Goal: Information Seeking & Learning: Learn about a topic

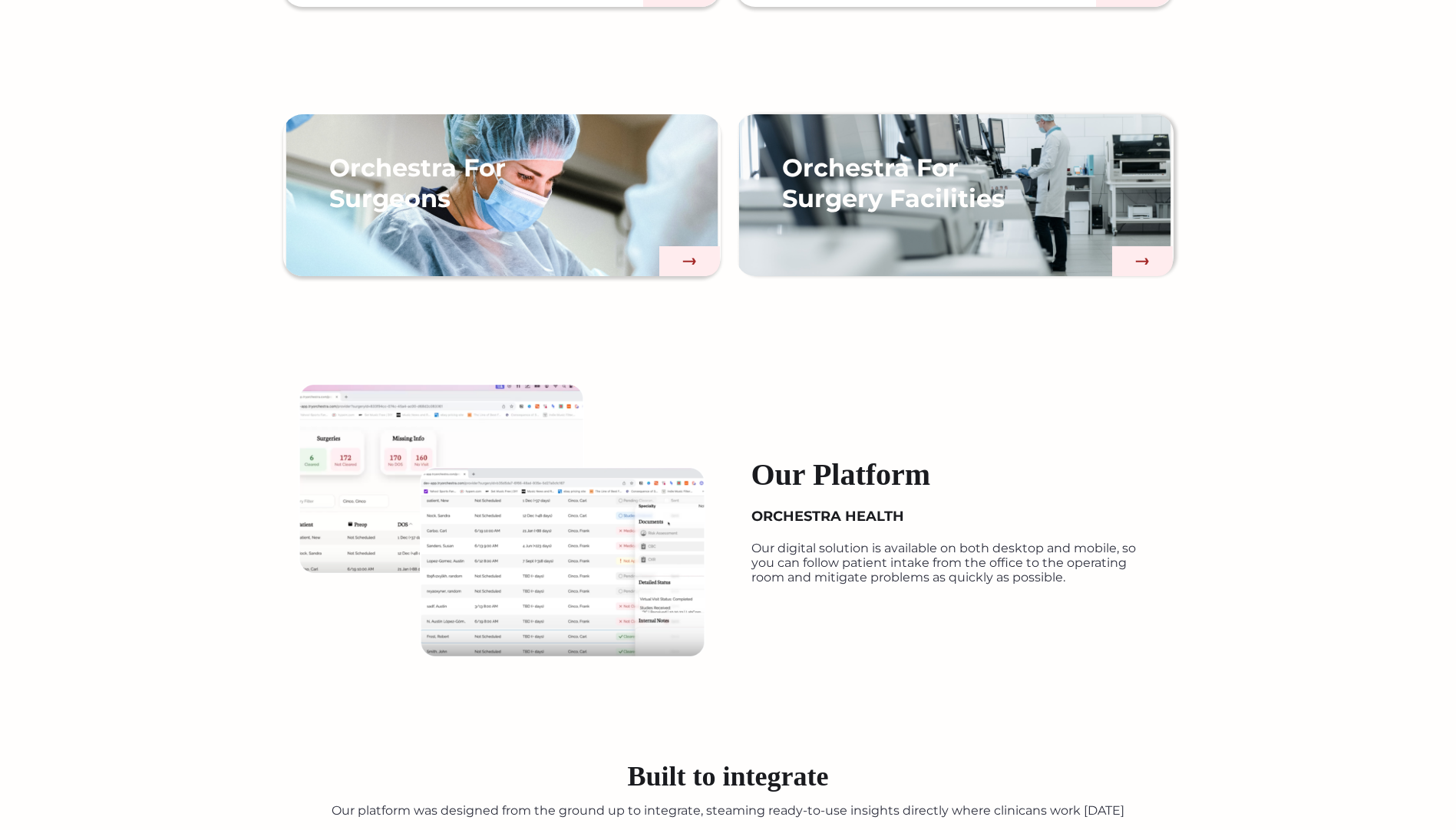
scroll to position [1402, 0]
click at [588, 578] on img at bounding box center [501, 521] width 407 height 274
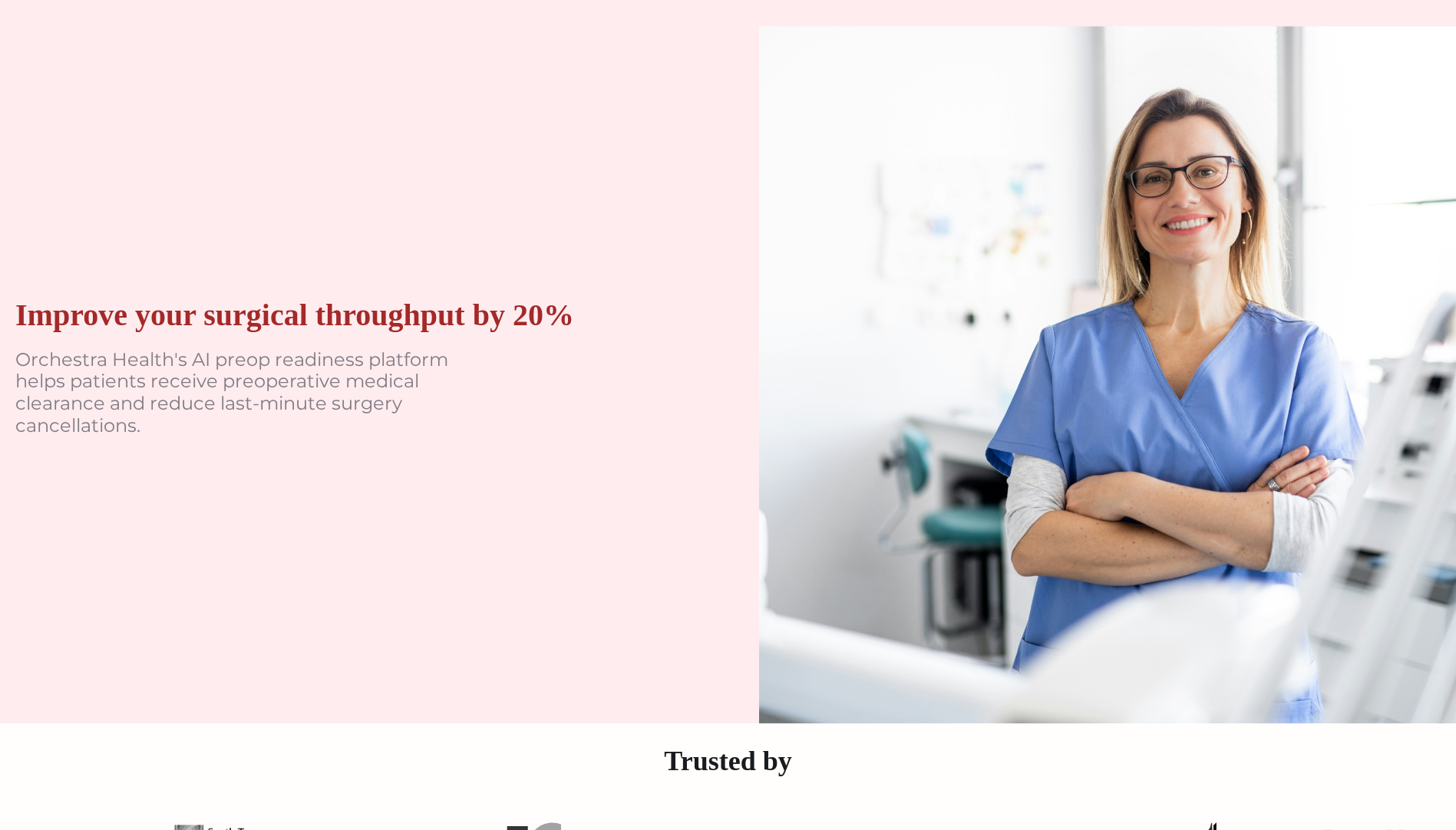
scroll to position [0, 0]
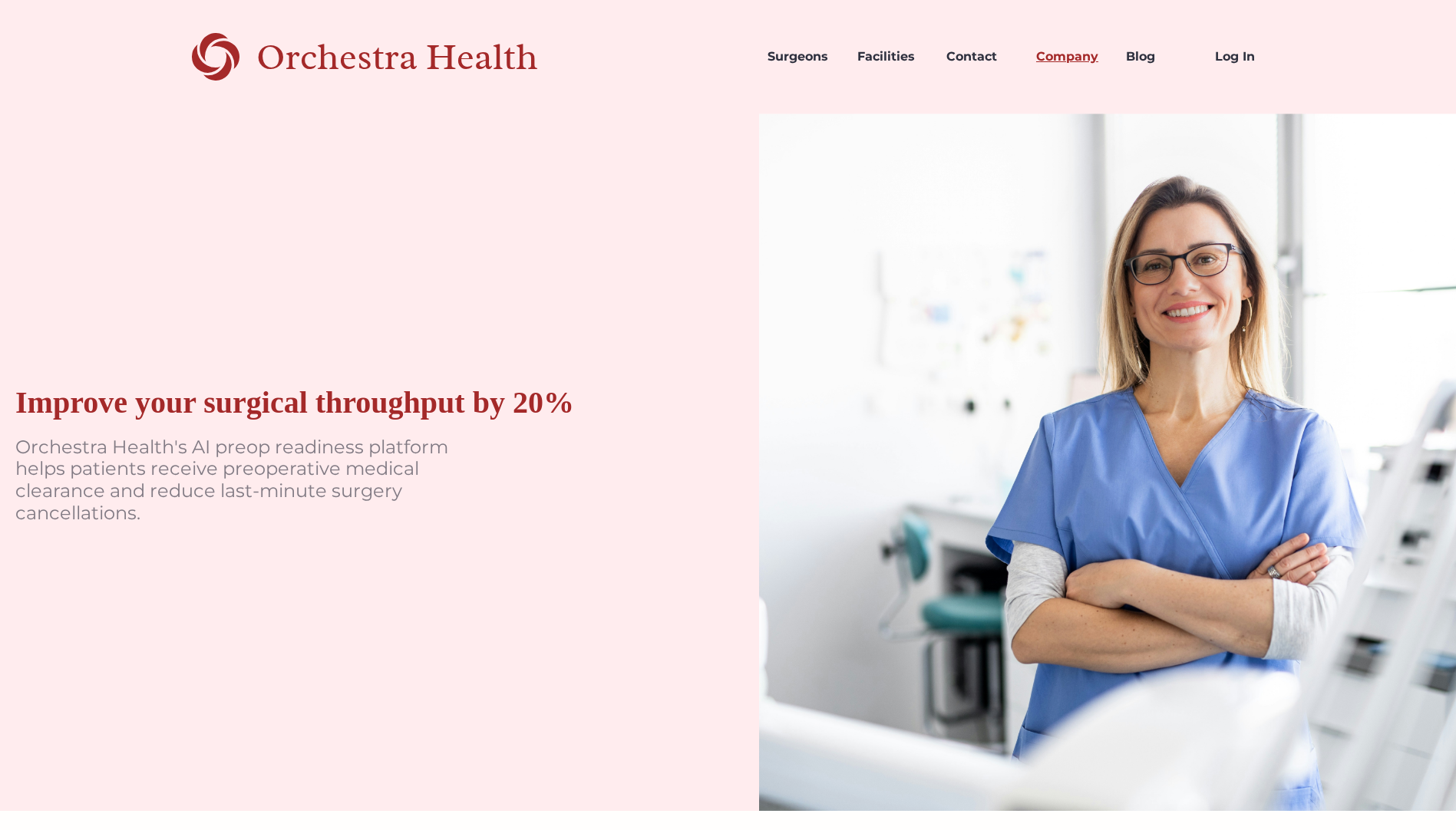
click at [994, 48] on link "Company" at bounding box center [1068, 56] width 90 height 52
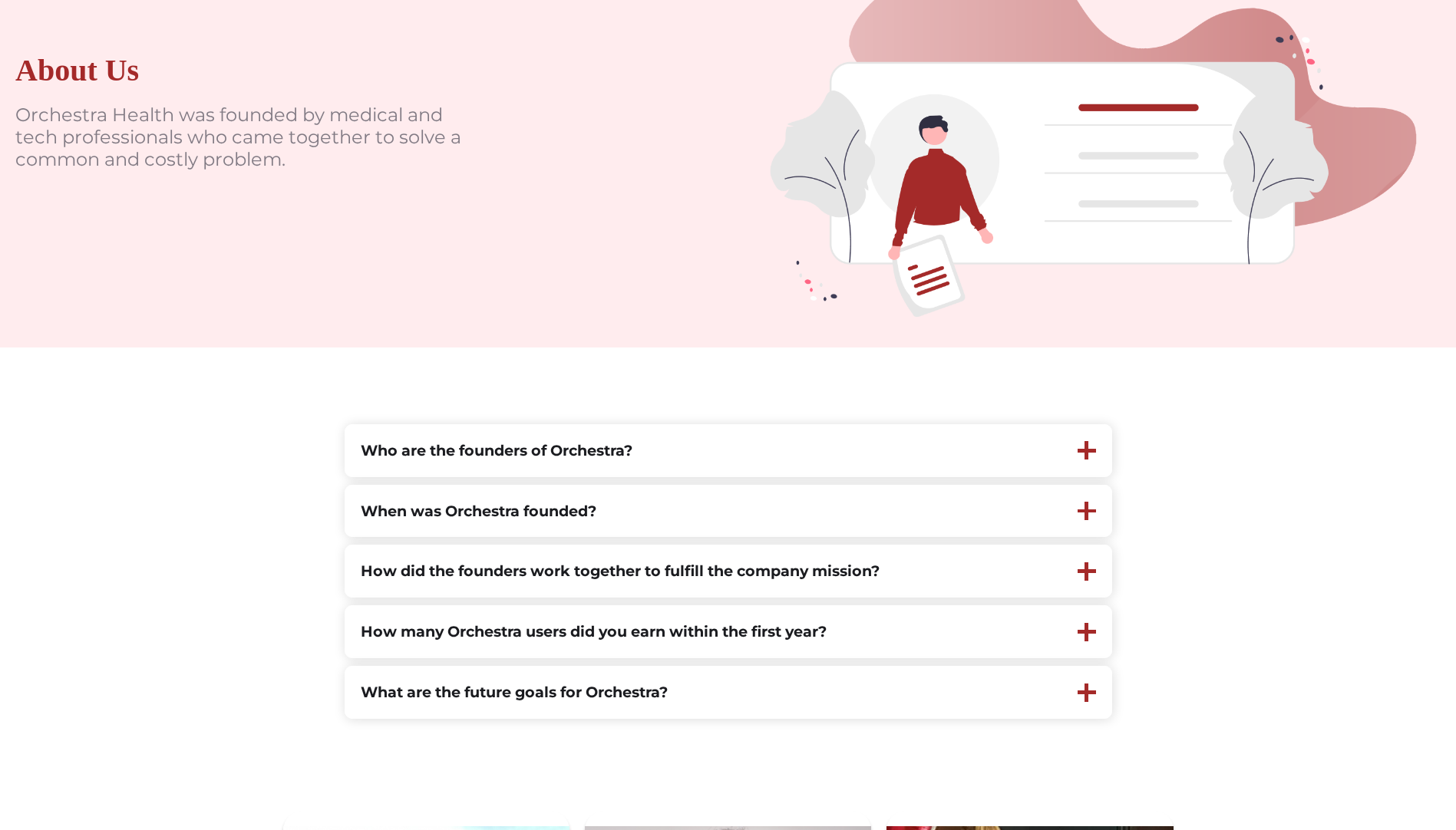
scroll to position [230, 0]
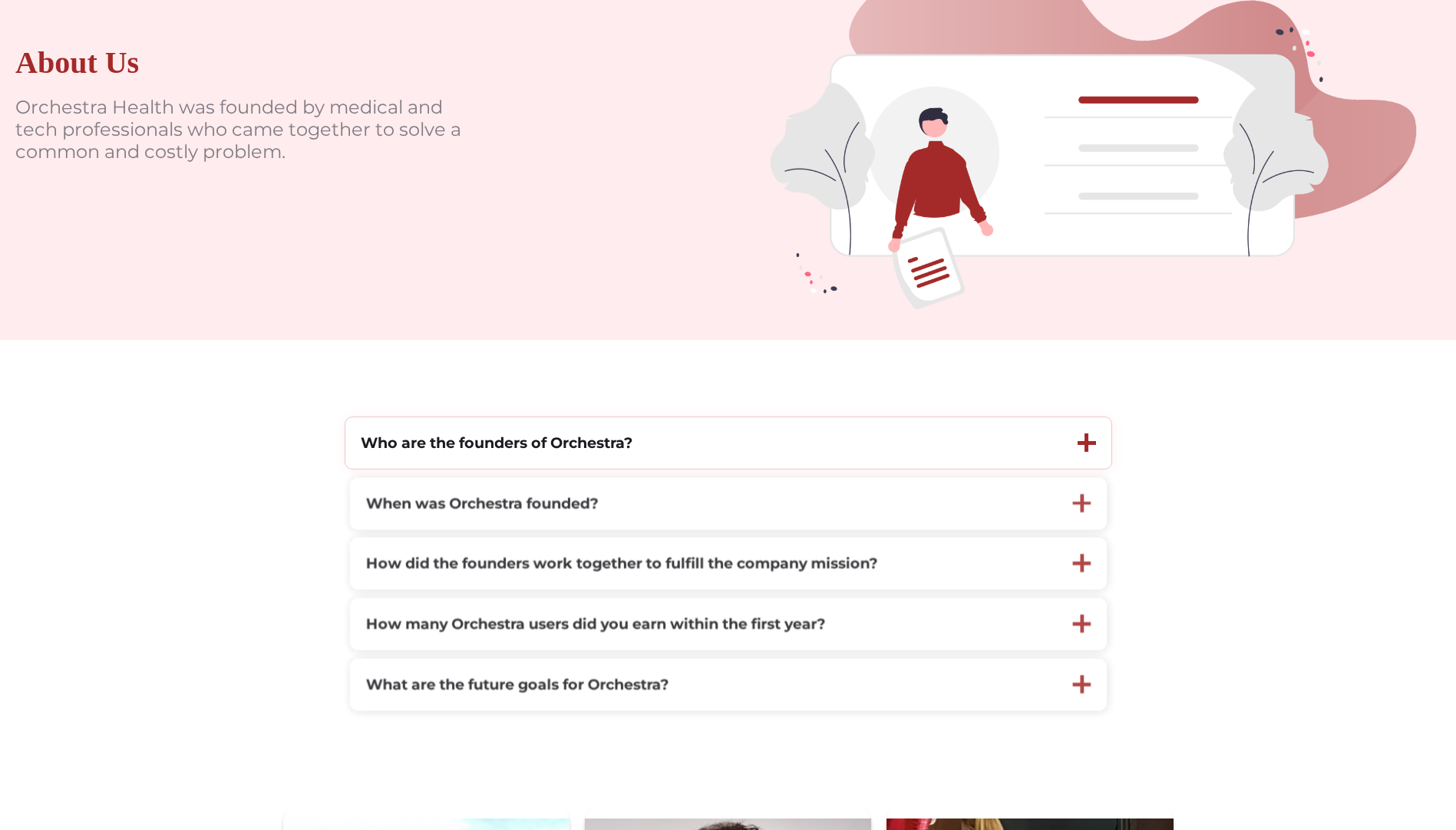
click at [776, 452] on div "Who are the founders of Orchestra?" at bounding box center [703, 443] width 717 height 51
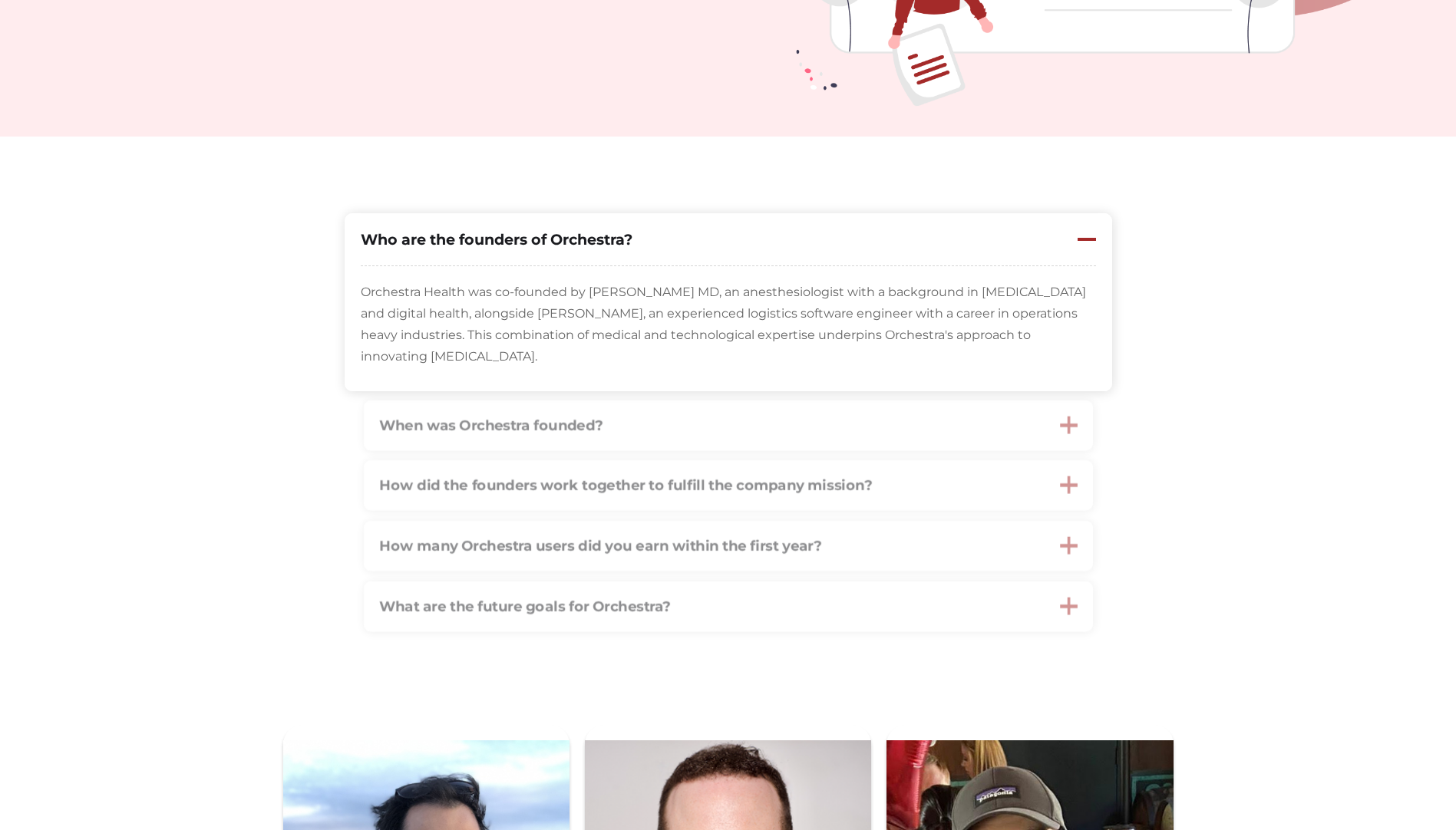
scroll to position [460, 0]
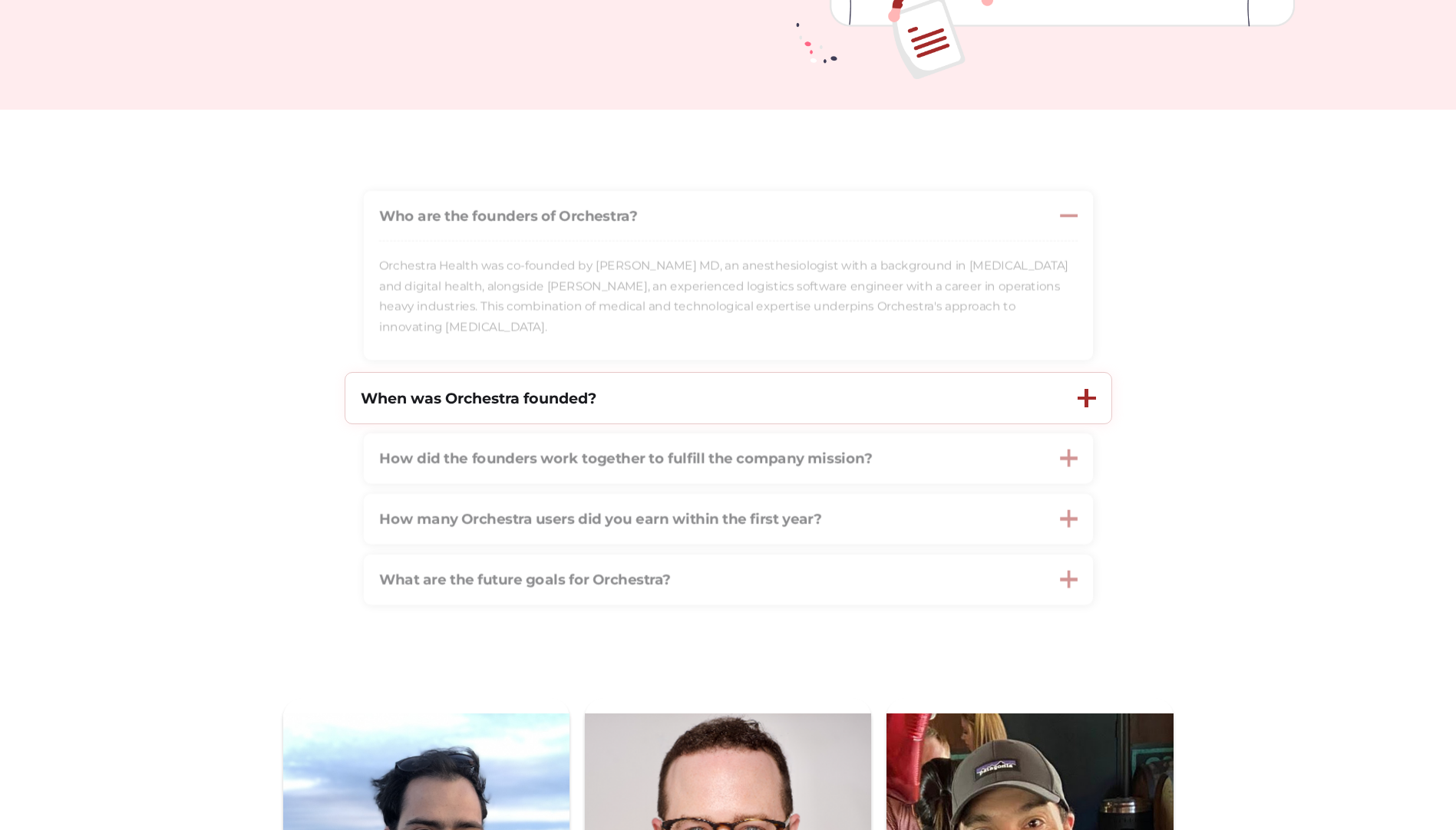
click at [535, 405] on strong "When was Orchestra founded?" at bounding box center [478, 399] width 235 height 19
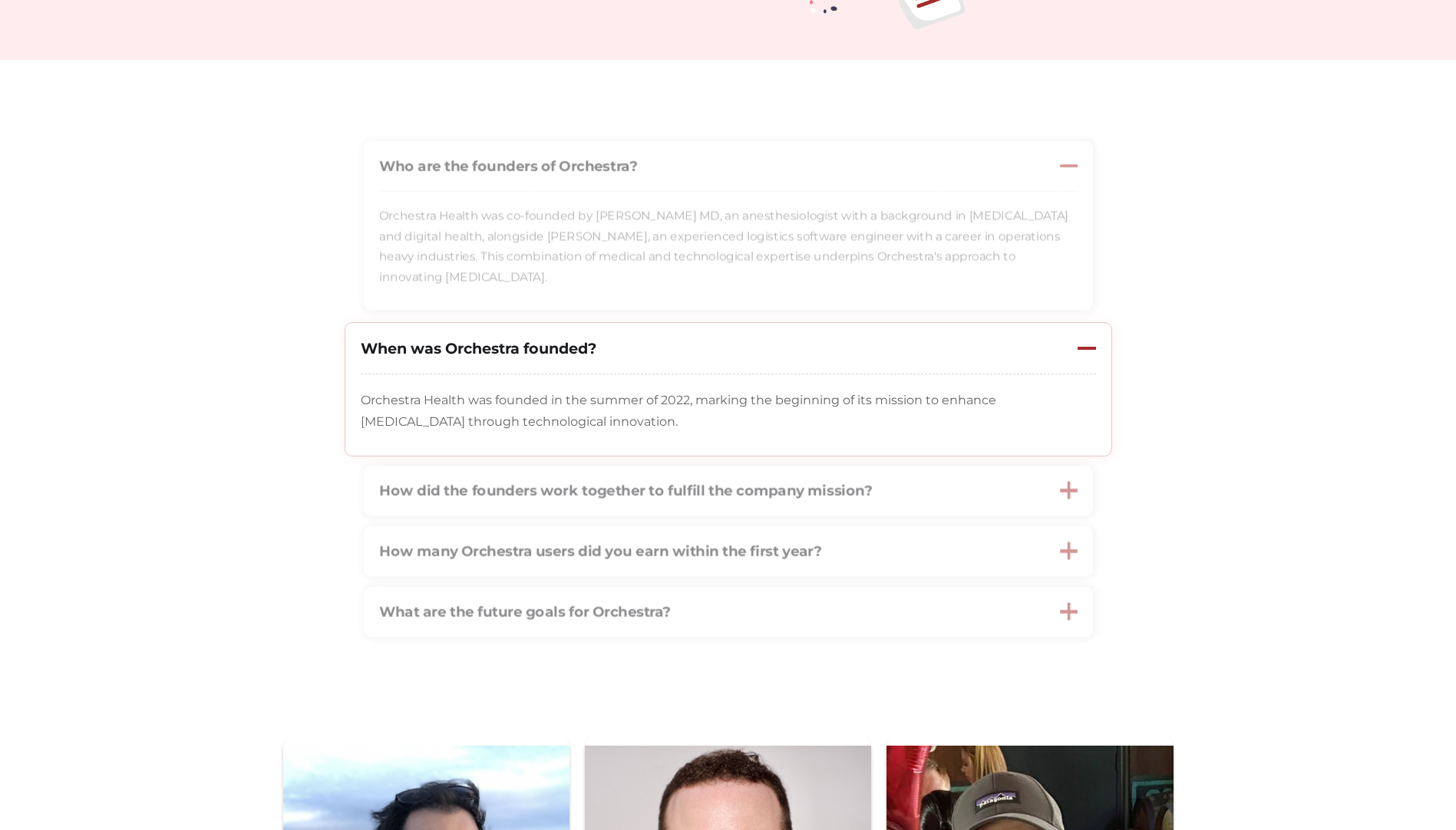
scroll to position [614, 0]
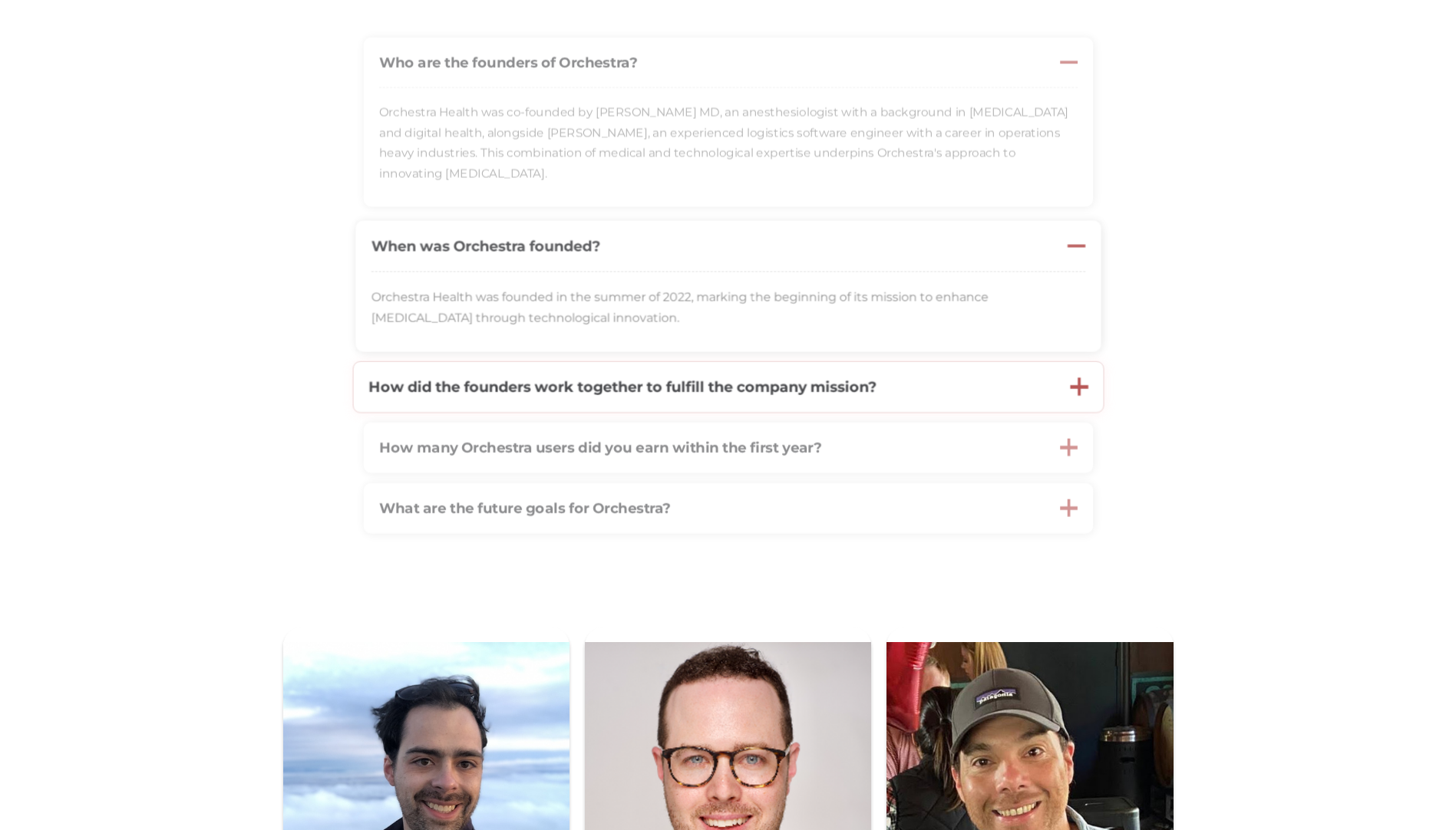
click at [531, 408] on div "How did the founders work together to fulfill the company mission?" at bounding box center [703, 387] width 702 height 50
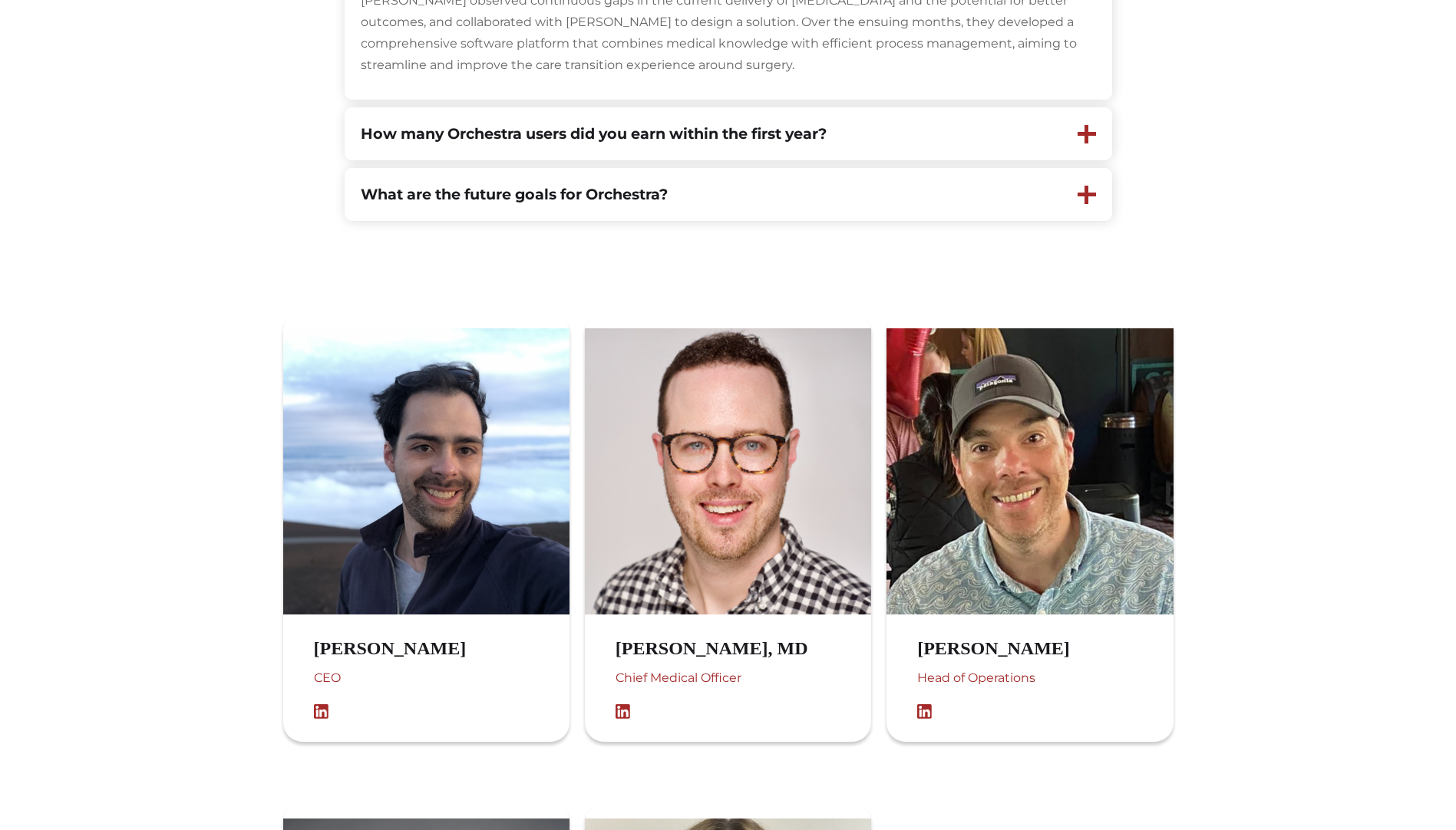
scroll to position [921, 0]
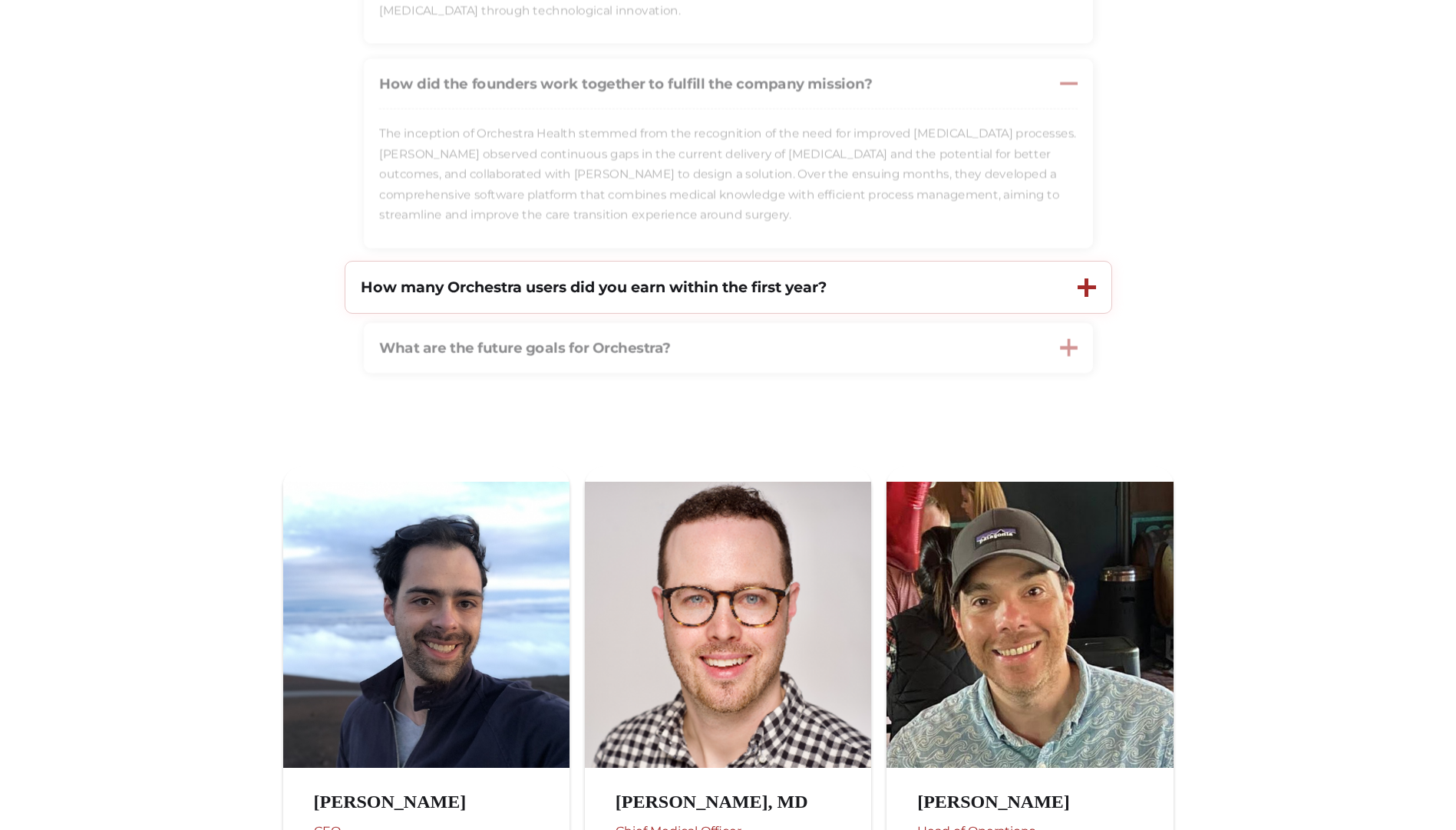
click at [490, 293] on strong "How many Orchestra users did you earn within the first year?" at bounding box center [593, 287] width 466 height 19
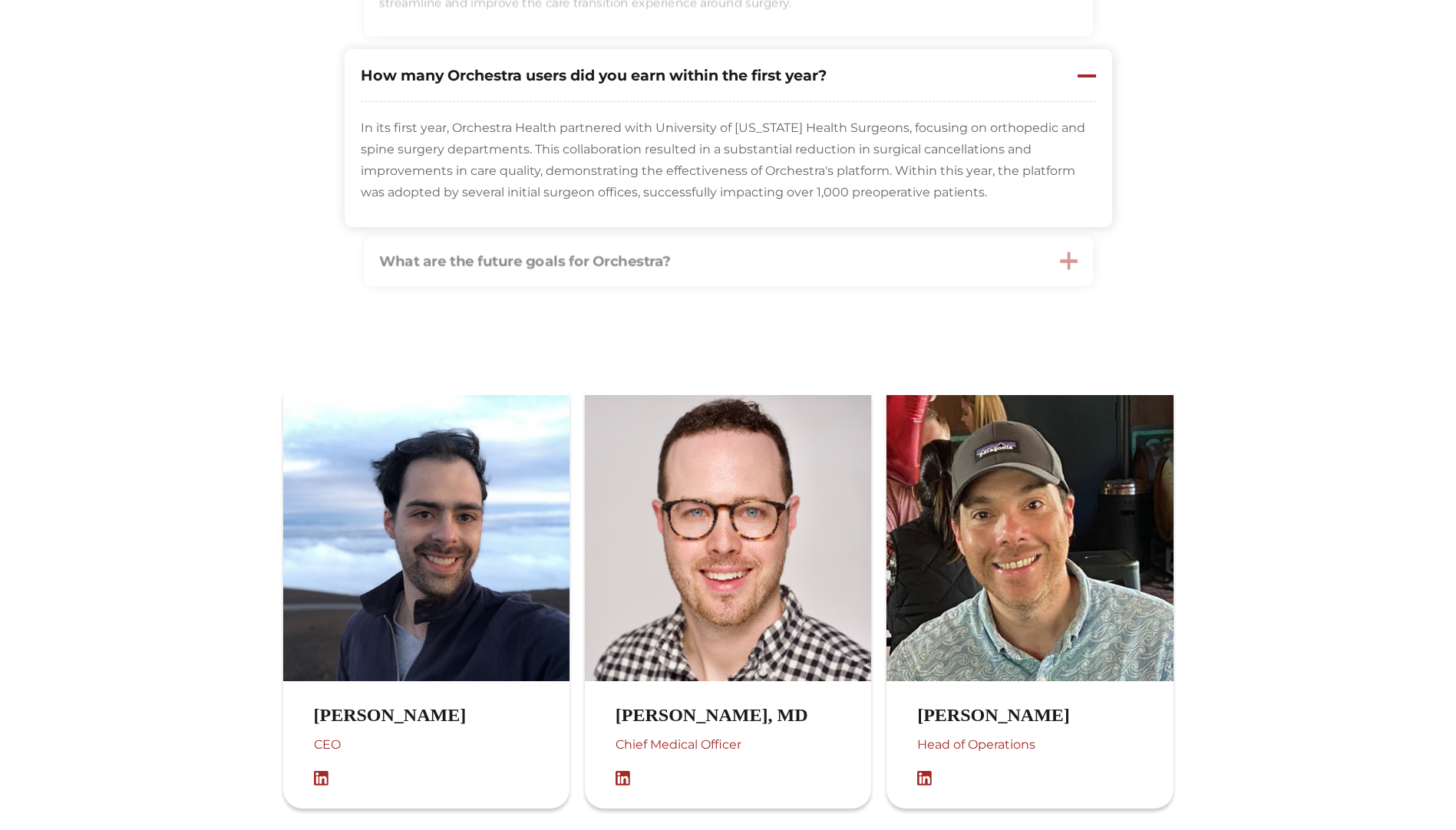
scroll to position [1151, 0]
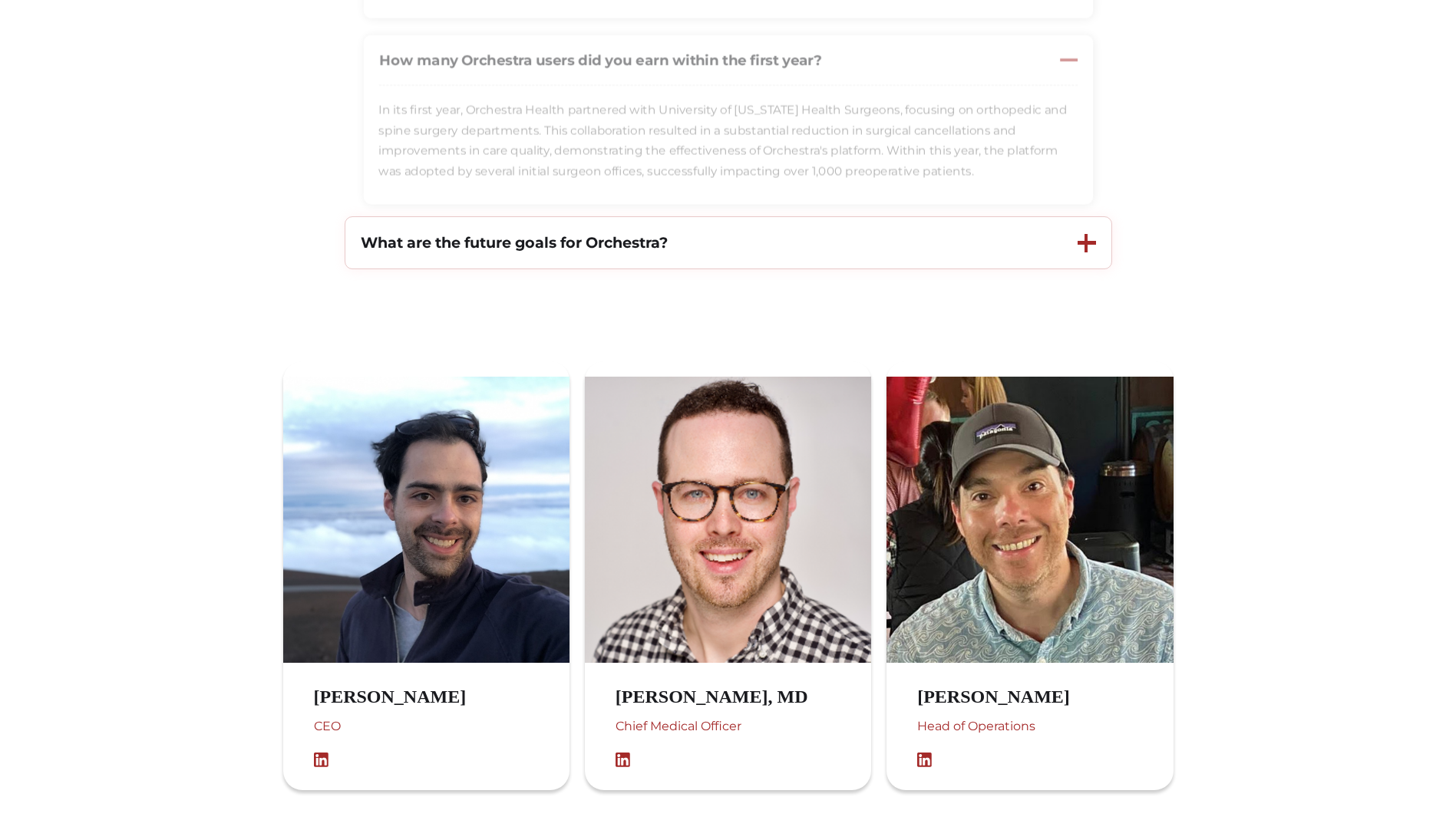
click at [655, 251] on strong "What are the future goals for Orchestra?" at bounding box center [514, 243] width 307 height 19
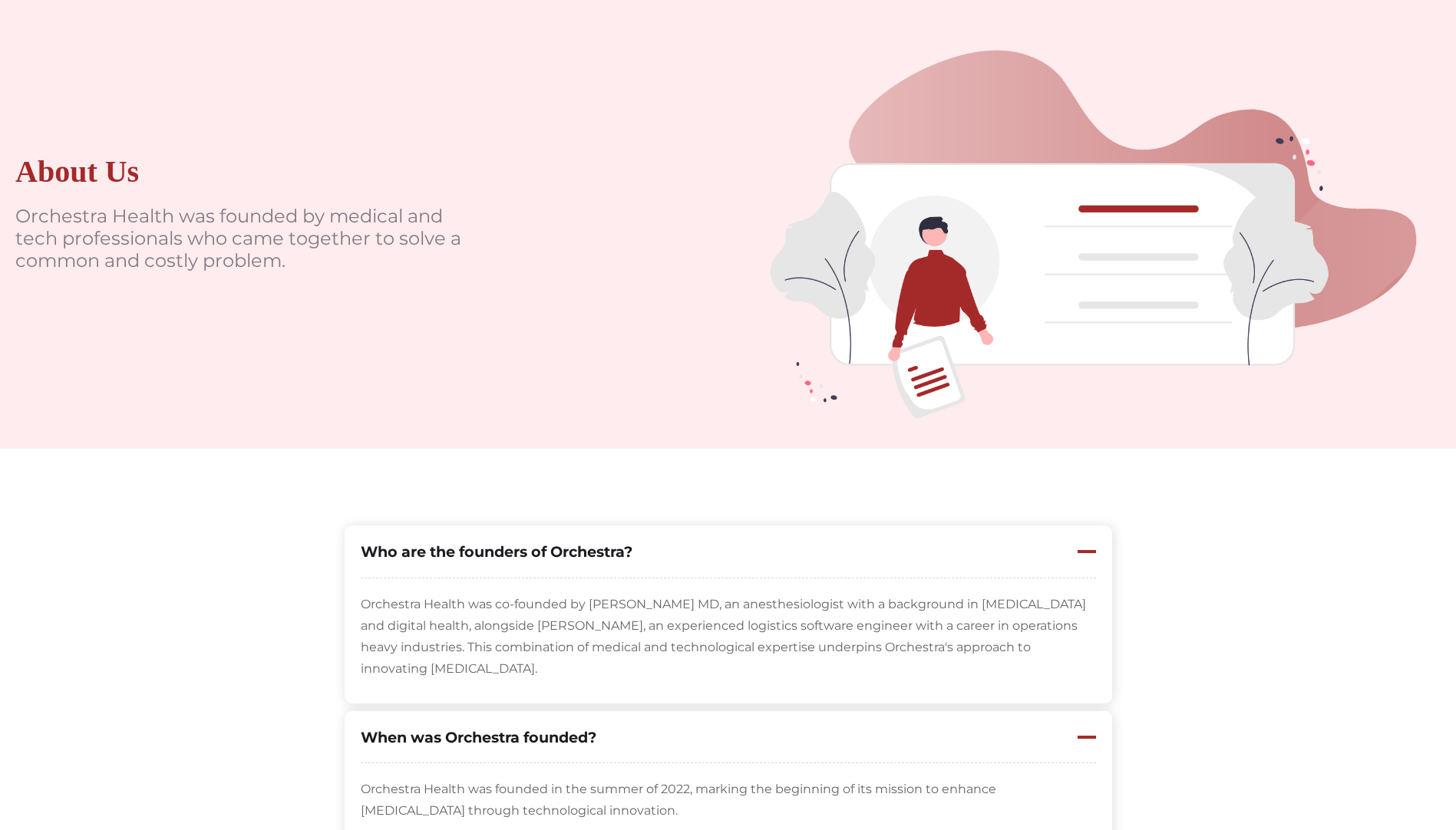
scroll to position [0, 0]
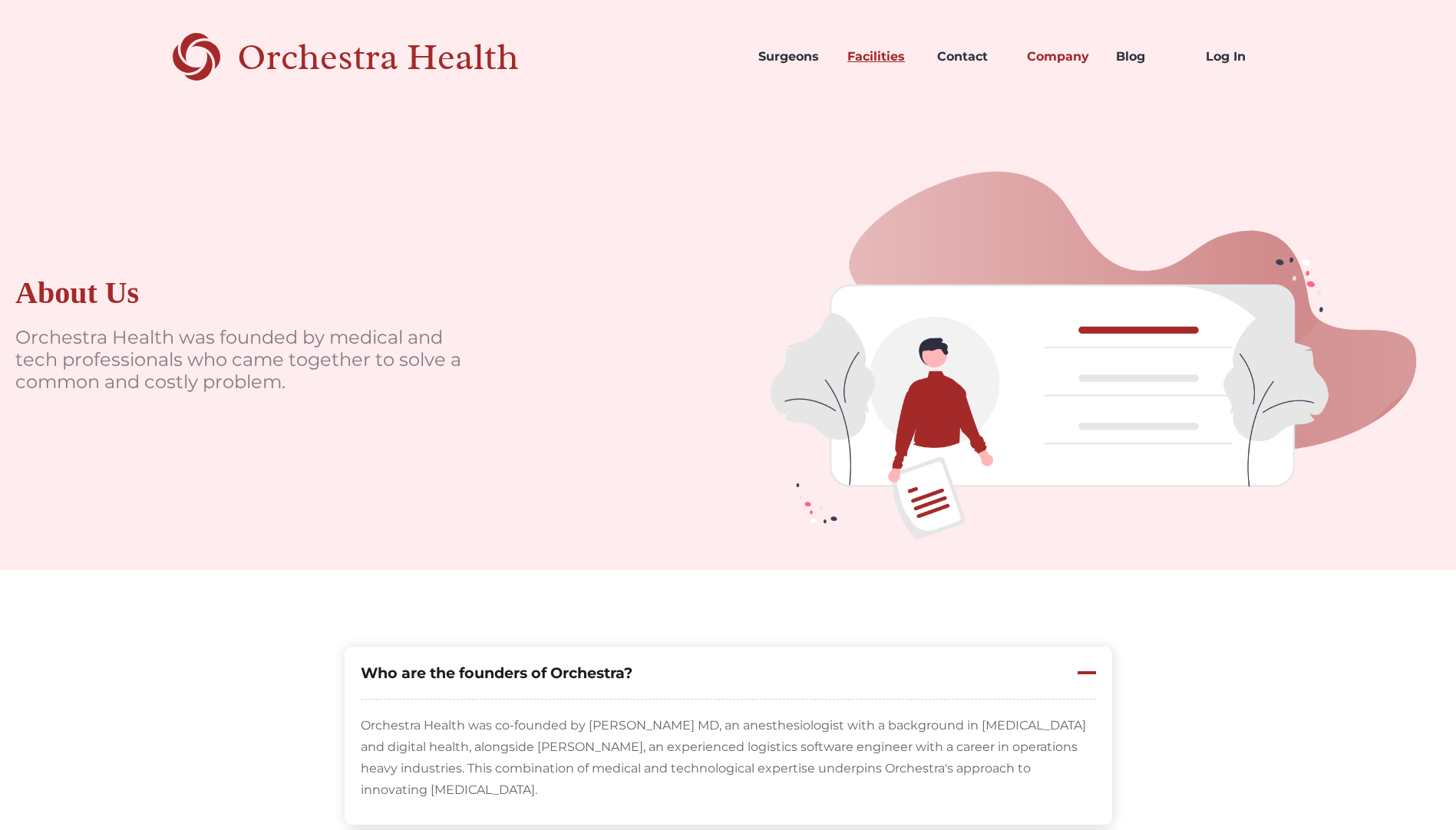
drag, startPoint x: 878, startPoint y: 55, endPoint x: 892, endPoint y: 50, distance: 14.9
click at [876, 55] on link "Facilities" at bounding box center [880, 56] width 90 height 52
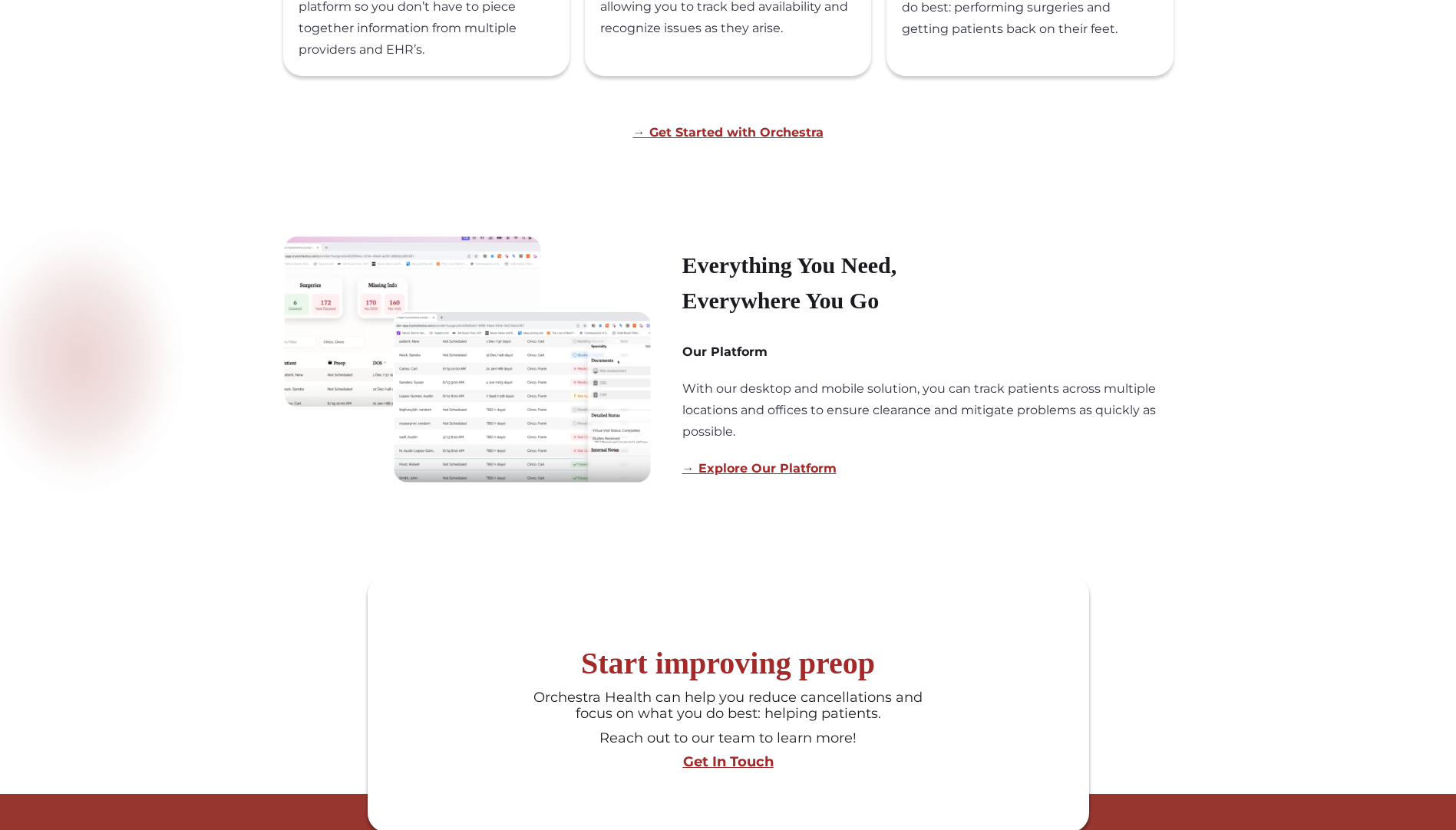
scroll to position [998, 0]
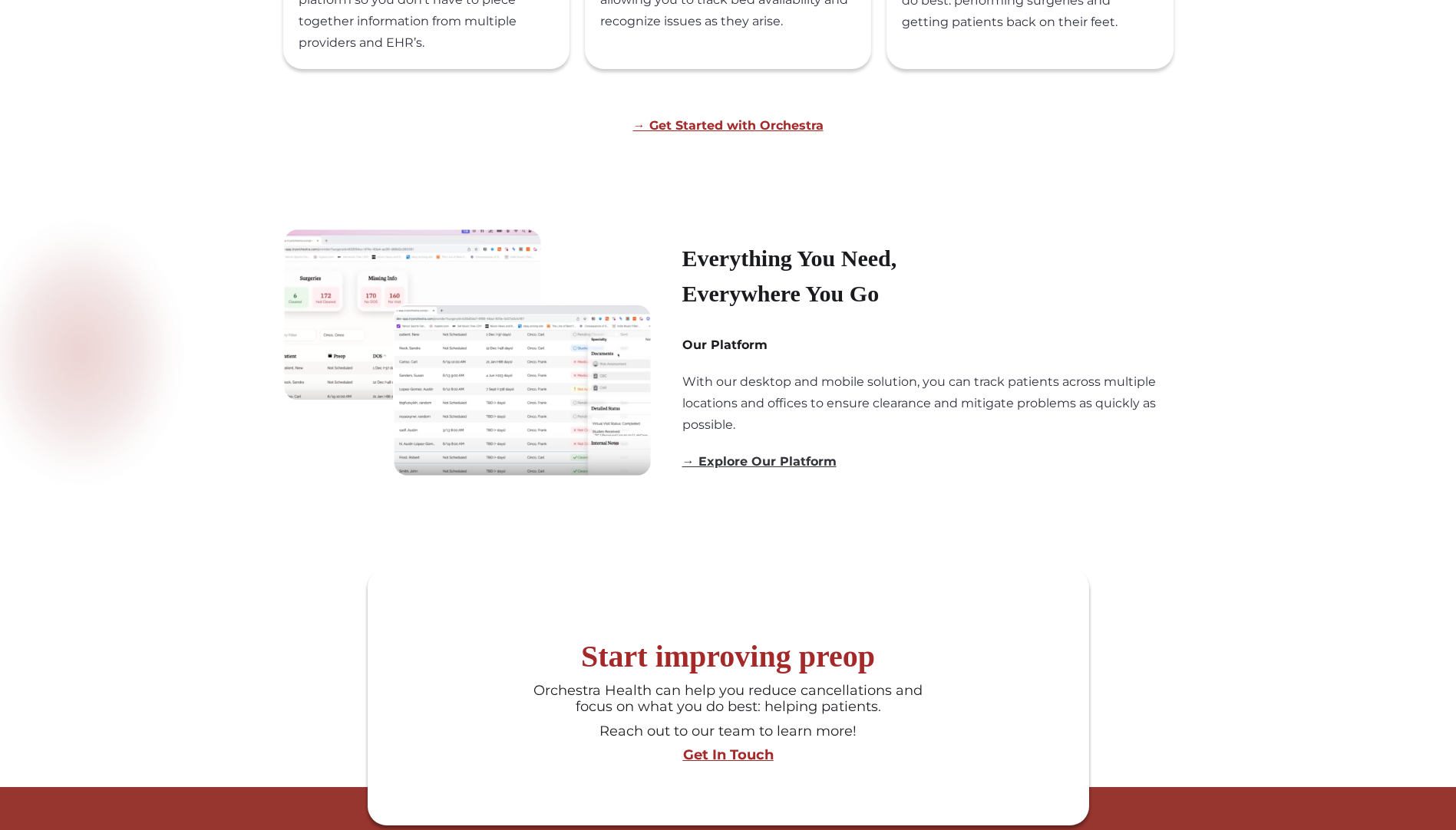
click at [728, 467] on link "→ Explore Our Platform" at bounding box center [760, 461] width 154 height 14
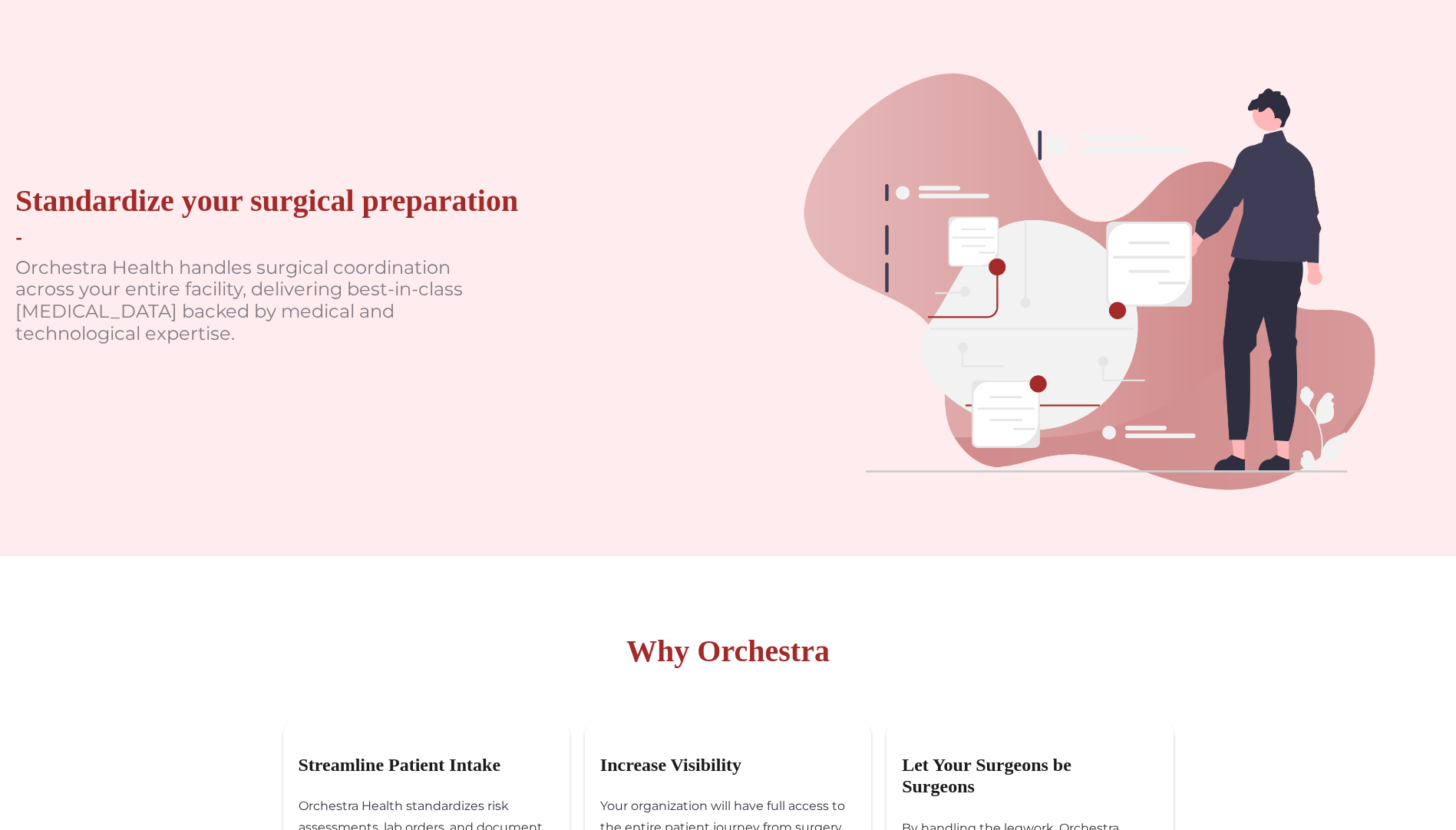
scroll to position [0, 0]
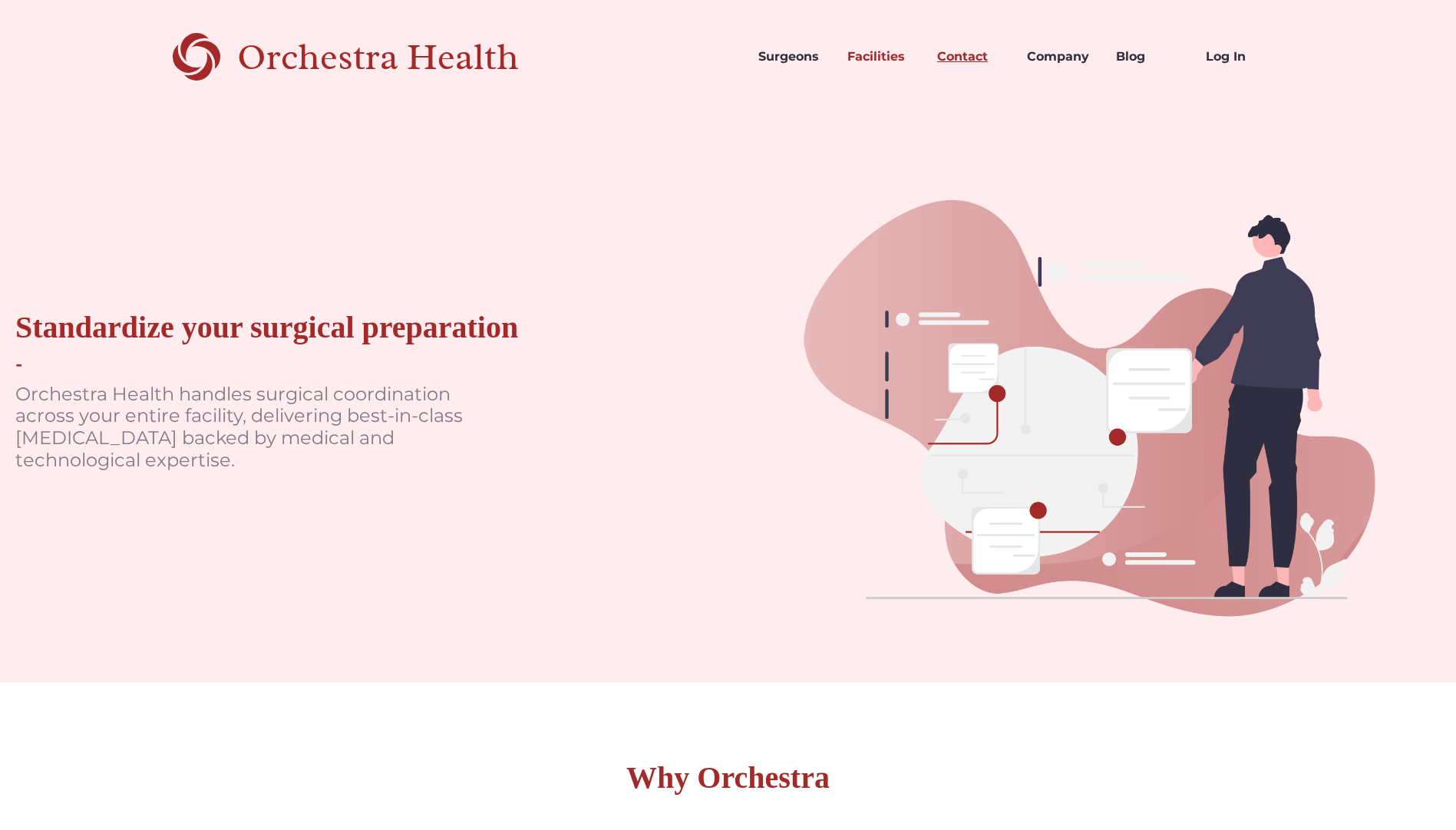
click at [979, 53] on link "Contact" at bounding box center [969, 56] width 90 height 52
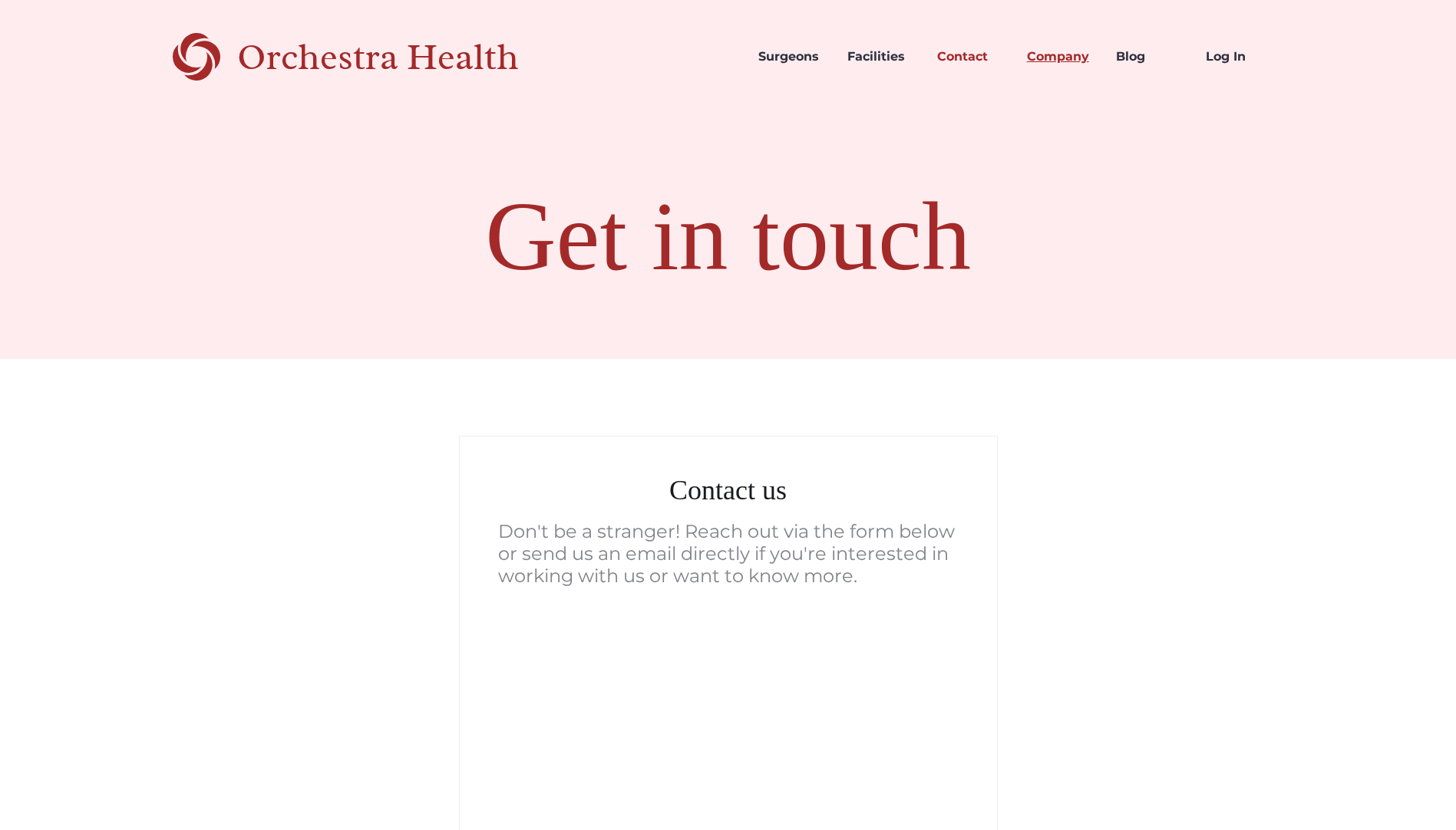
click at [1069, 43] on link "Company" at bounding box center [1060, 56] width 90 height 52
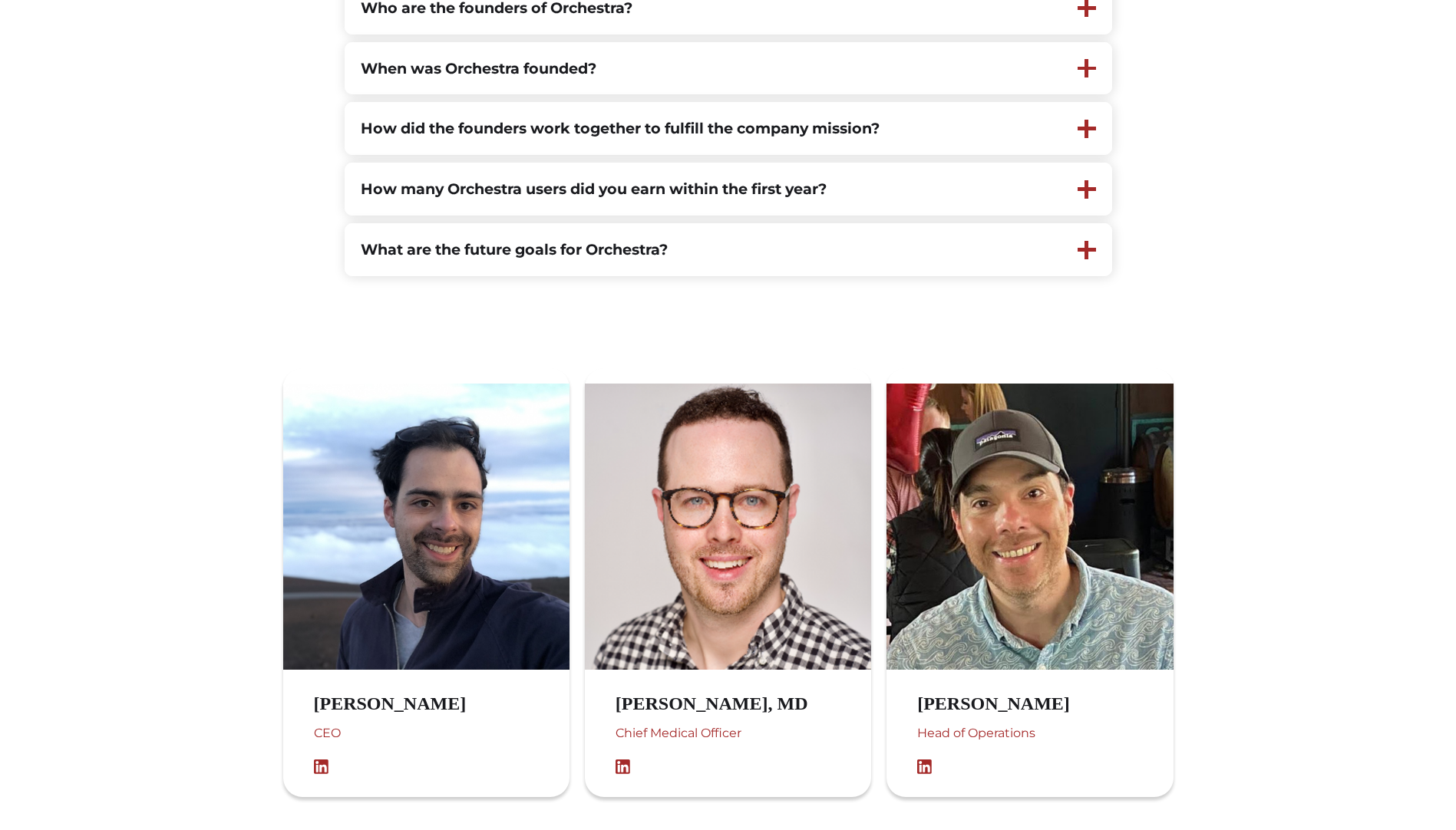
scroll to position [460, 0]
